Goal: Contribute content

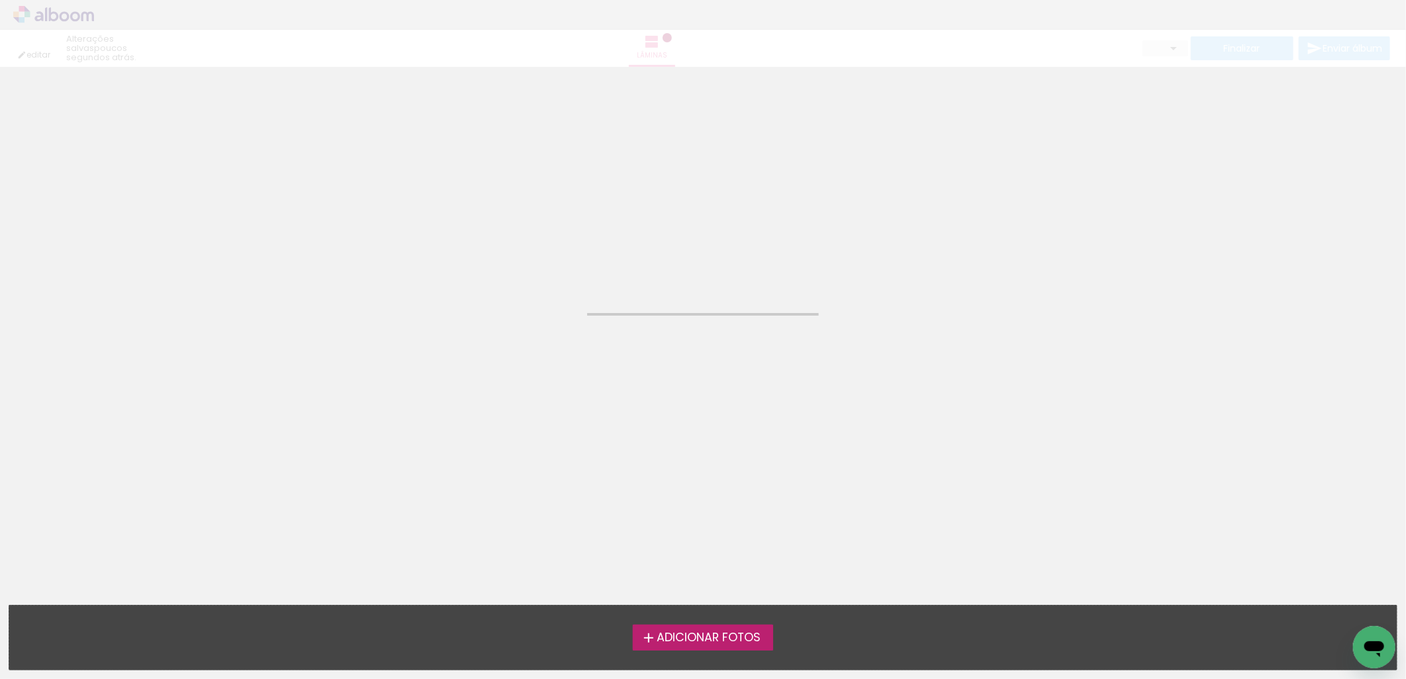
click at [682, 632] on span "Adicionar Fotos" at bounding box center [708, 638] width 104 height 12
click at [0, 0] on input "file" at bounding box center [0, 0] width 0 height 0
